Goal: Communication & Community: Answer question/provide support

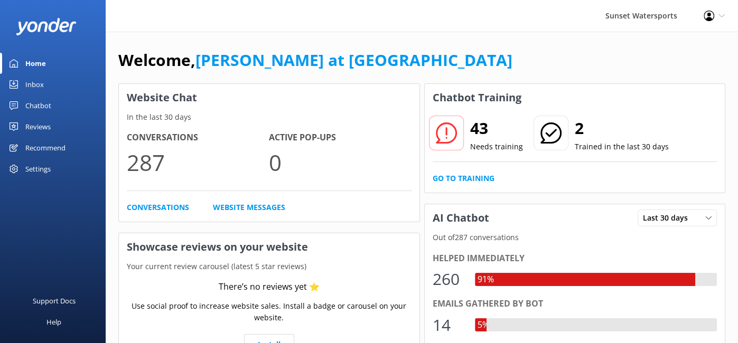
click at [31, 83] on div "Inbox" at bounding box center [34, 84] width 18 height 21
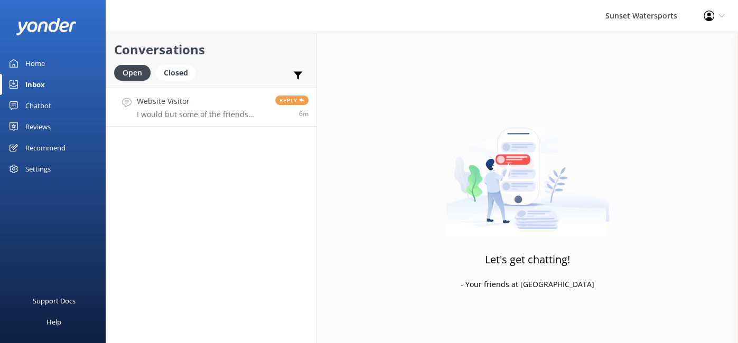
click at [195, 112] on p "I would but some of the friends were going with do not like to snorkel" at bounding box center [202, 115] width 130 height 10
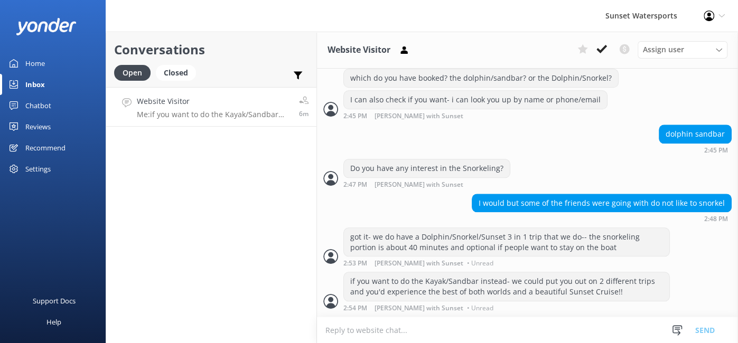
scroll to position [778, 0]
click at [195, 112] on p "Me: if you want to do the Kayak/Sandbar instead- we could put you out on 2 diff…" at bounding box center [214, 115] width 154 height 10
